Goal: Task Accomplishment & Management: Use online tool/utility

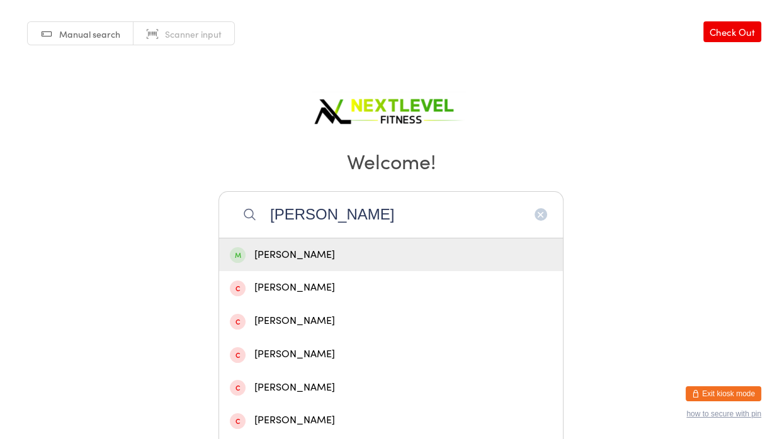
type input "[PERSON_NAME]"
click at [361, 261] on div "[PERSON_NAME]" at bounding box center [391, 255] width 322 height 17
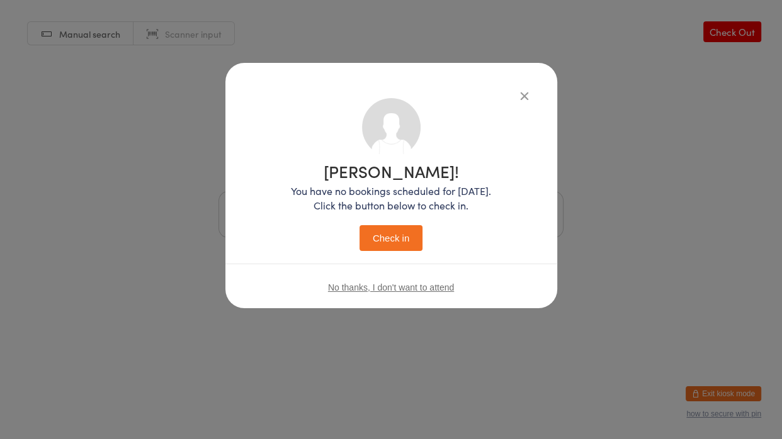
click at [392, 246] on button "Check in" at bounding box center [390, 238] width 63 height 26
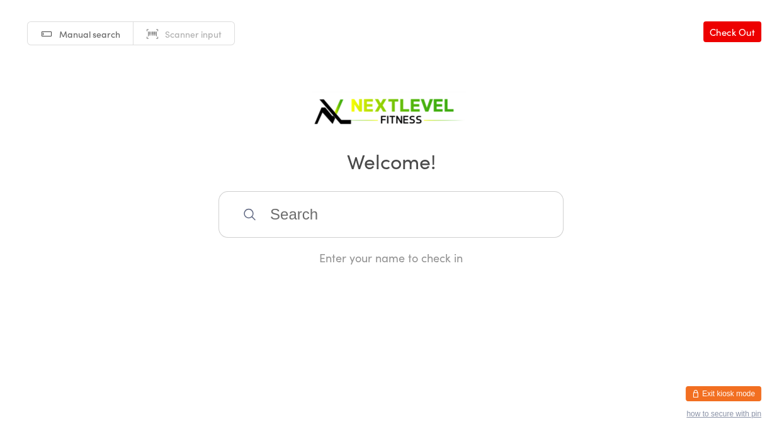
click at [380, 229] on input "search" at bounding box center [390, 214] width 345 height 47
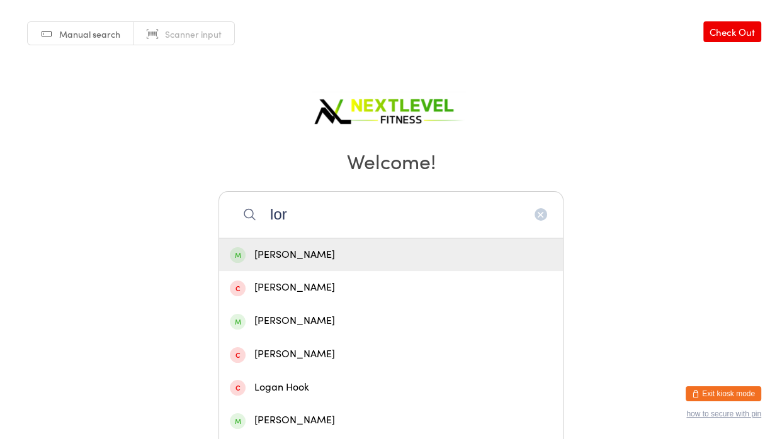
type input "lor"
click at [262, 253] on div "[PERSON_NAME]" at bounding box center [391, 255] width 322 height 17
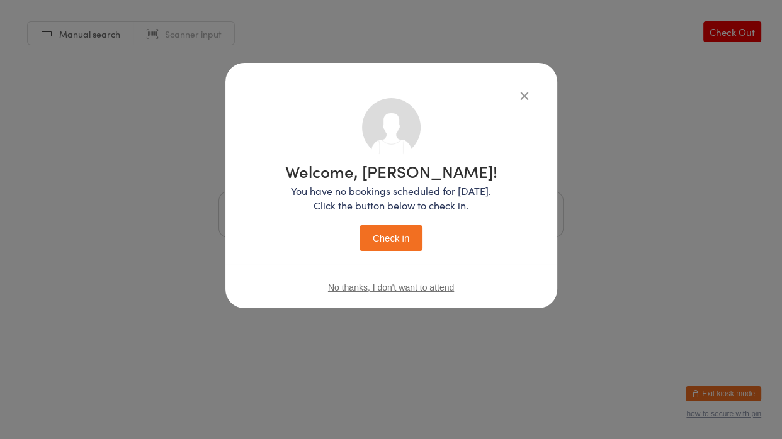
click at [404, 232] on button "Check in" at bounding box center [390, 238] width 63 height 26
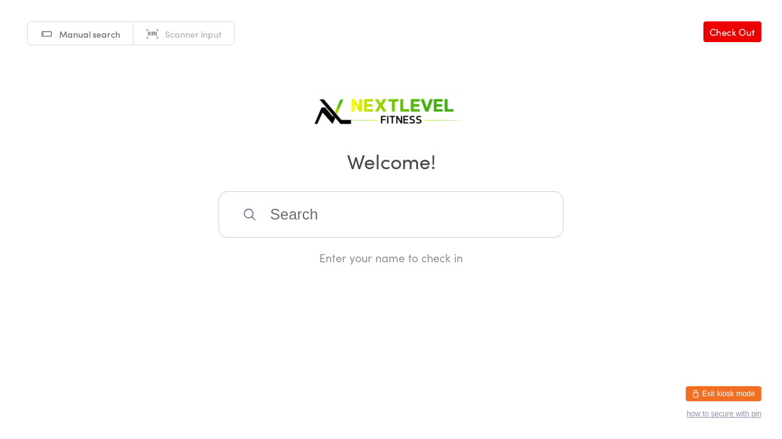
click at [404, 232] on input "search" at bounding box center [390, 214] width 345 height 47
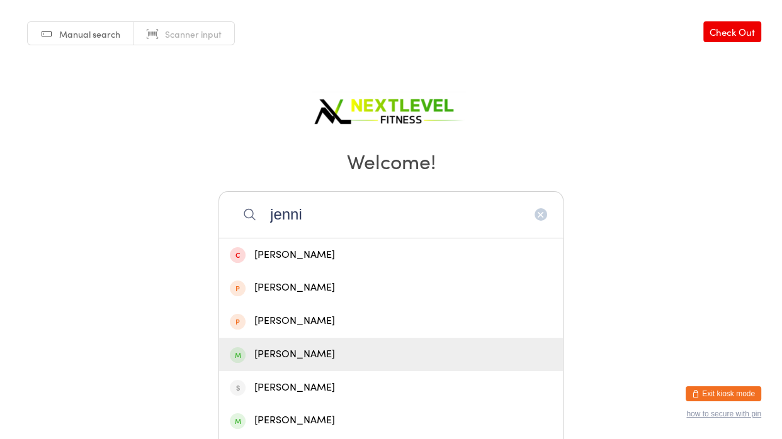
type input "jenni"
click at [344, 359] on div "[PERSON_NAME]" at bounding box center [391, 354] width 322 height 17
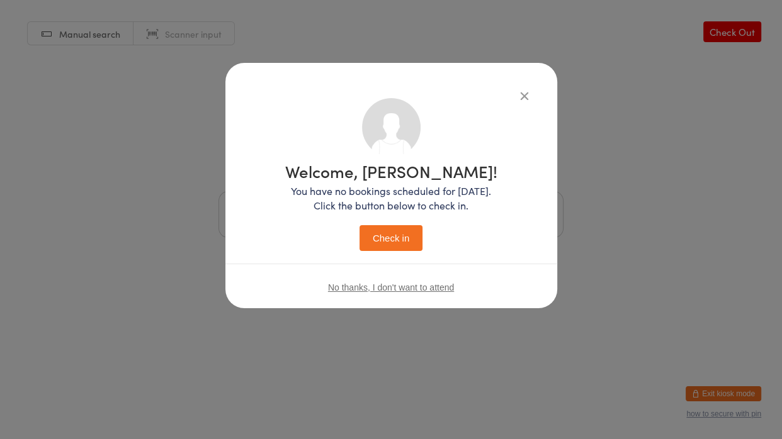
click at [404, 237] on button "Check in" at bounding box center [390, 238] width 63 height 26
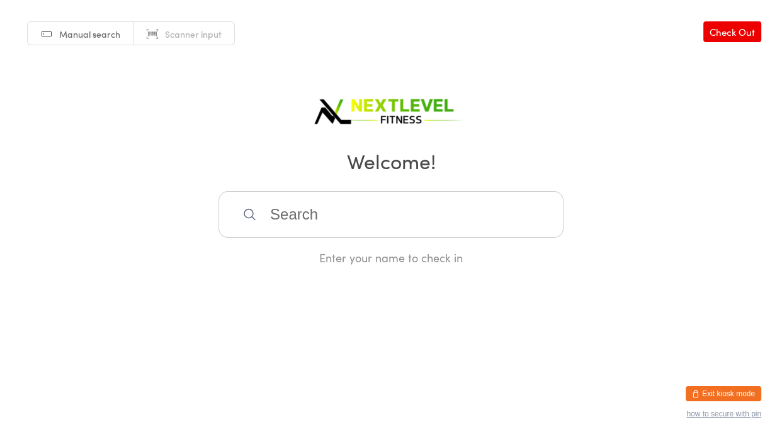
click at [370, 208] on input "search" at bounding box center [390, 214] width 345 height 47
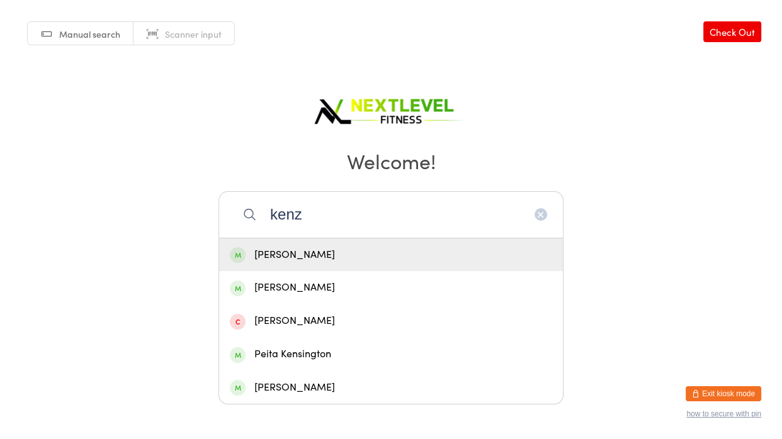
type input "kenz"
click at [297, 252] on div "[PERSON_NAME]" at bounding box center [391, 255] width 322 height 17
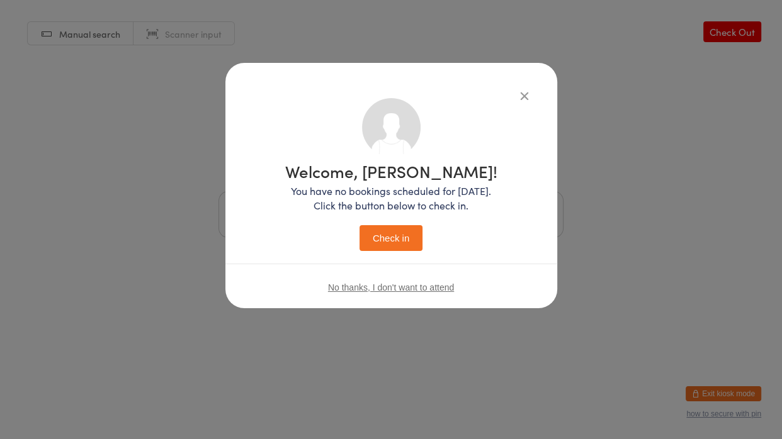
click at [394, 240] on button "Check in" at bounding box center [390, 238] width 63 height 26
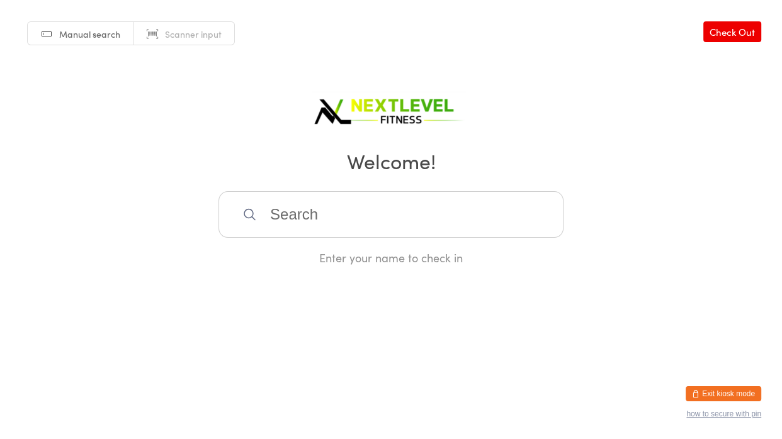
click at [388, 213] on input "search" at bounding box center [390, 214] width 345 height 47
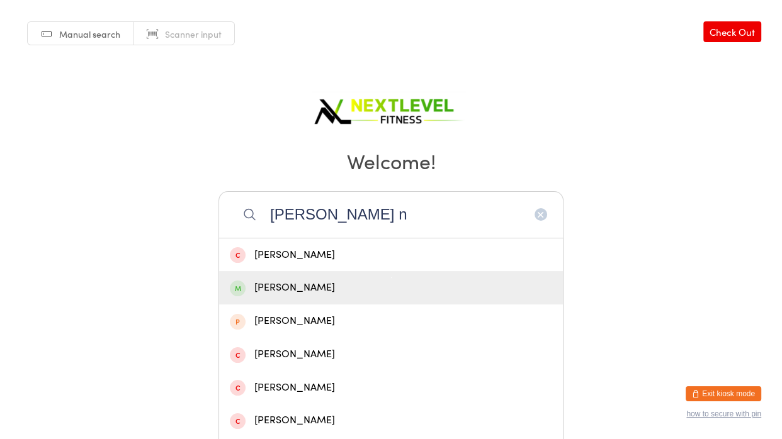
type input "[PERSON_NAME] n"
click at [271, 290] on div "[PERSON_NAME]" at bounding box center [391, 288] width 322 height 17
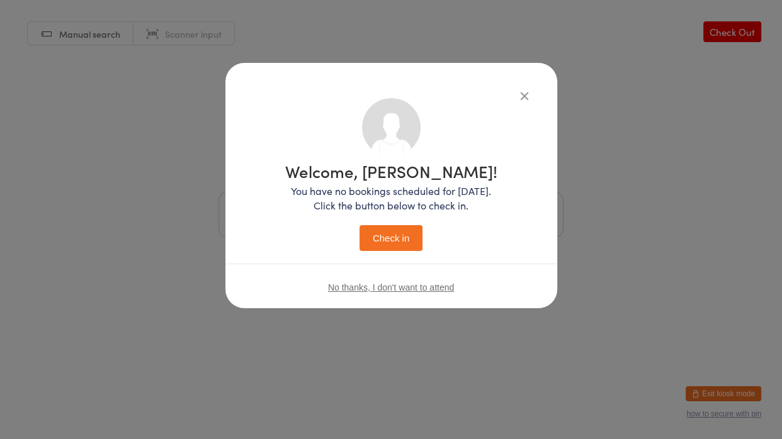
click at [375, 232] on button "Check in" at bounding box center [390, 238] width 63 height 26
